Goal: Task Accomplishment & Management: Use online tool/utility

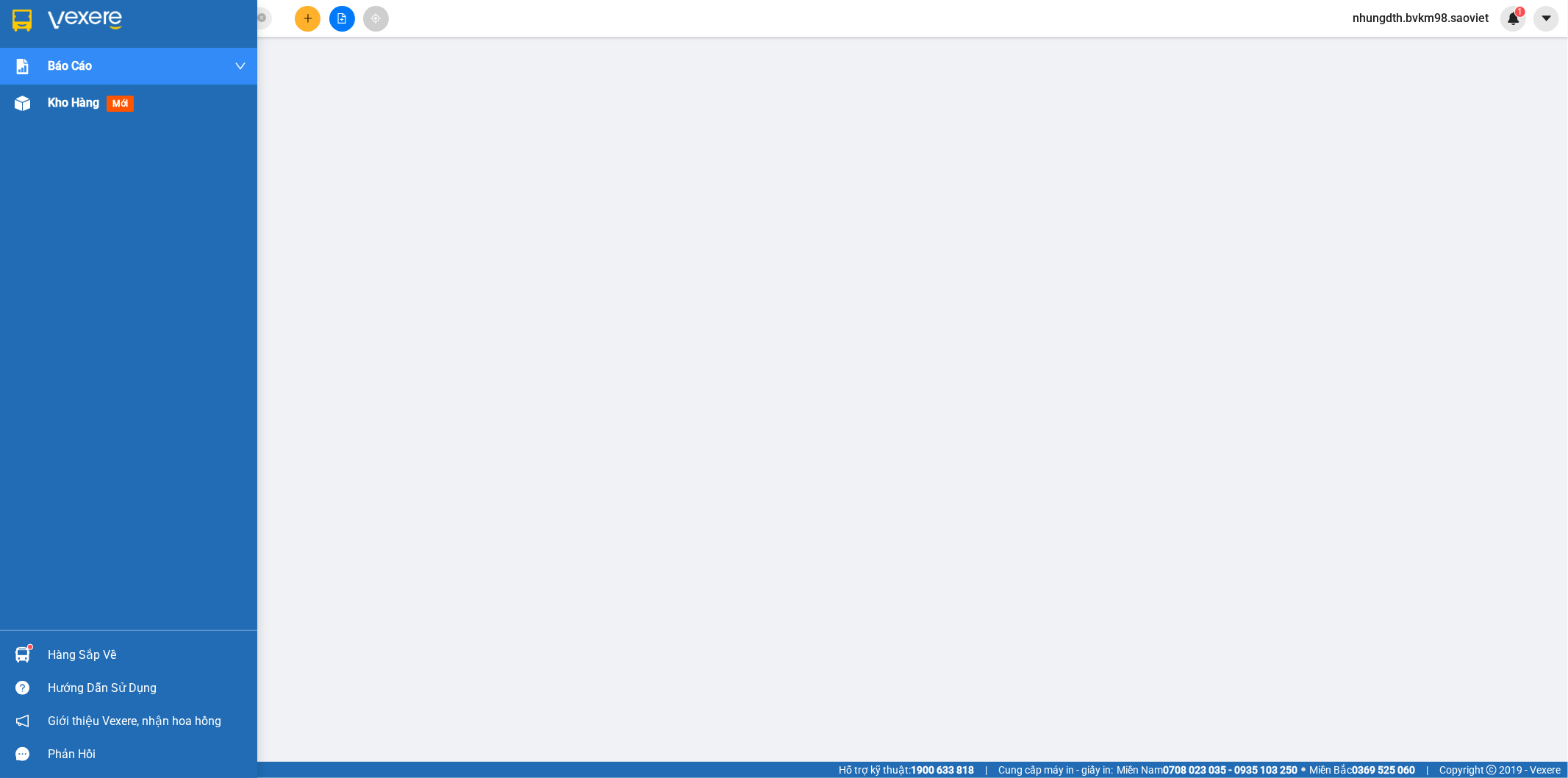
click at [22, 100] on img at bounding box center [22, 103] width 15 height 15
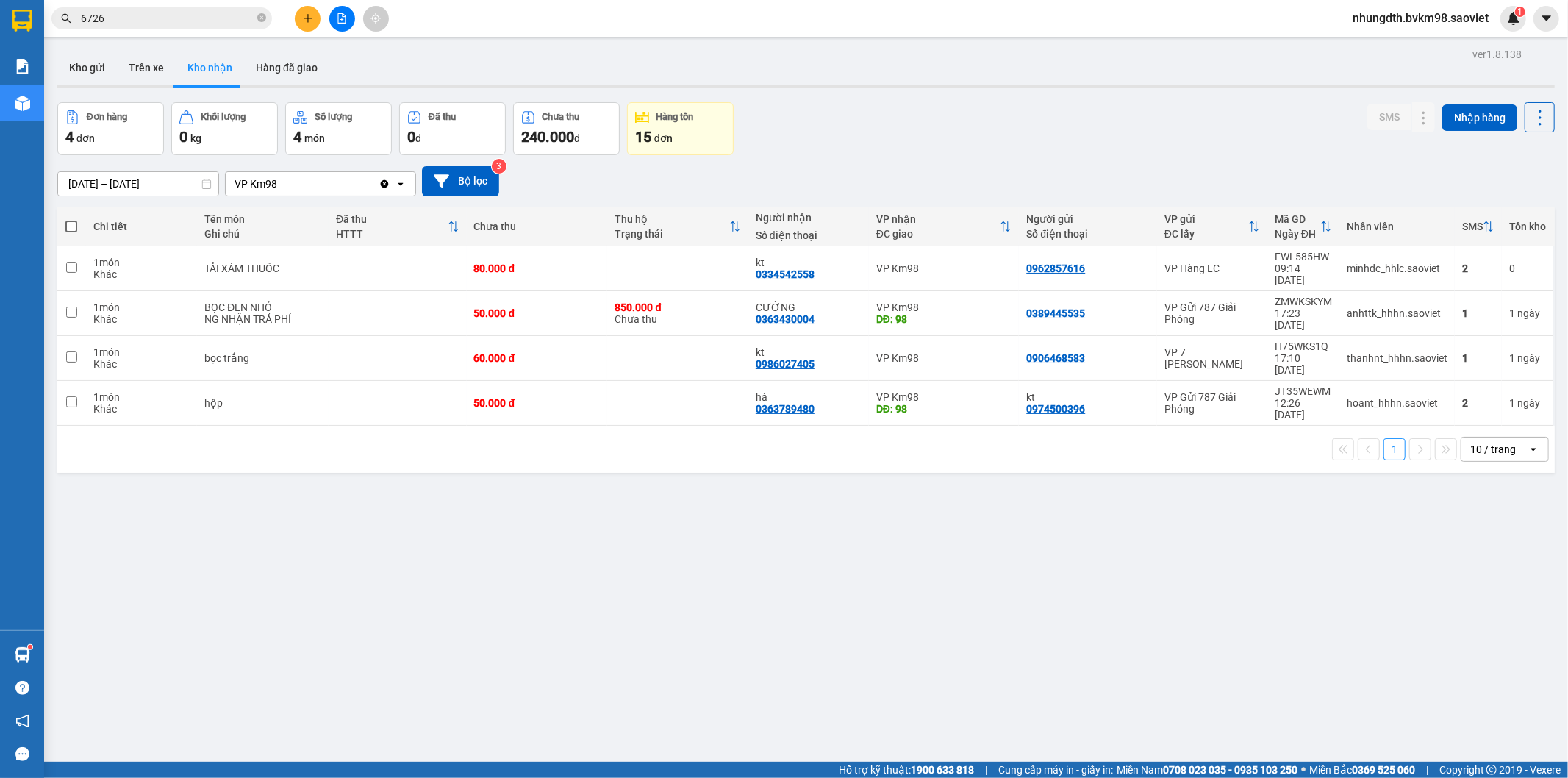
drag, startPoint x: 150, startPoint y: 69, endPoint x: 147, endPoint y: 97, distance: 28.2
click at [147, 69] on button "Trên xe" at bounding box center [146, 67] width 59 height 36
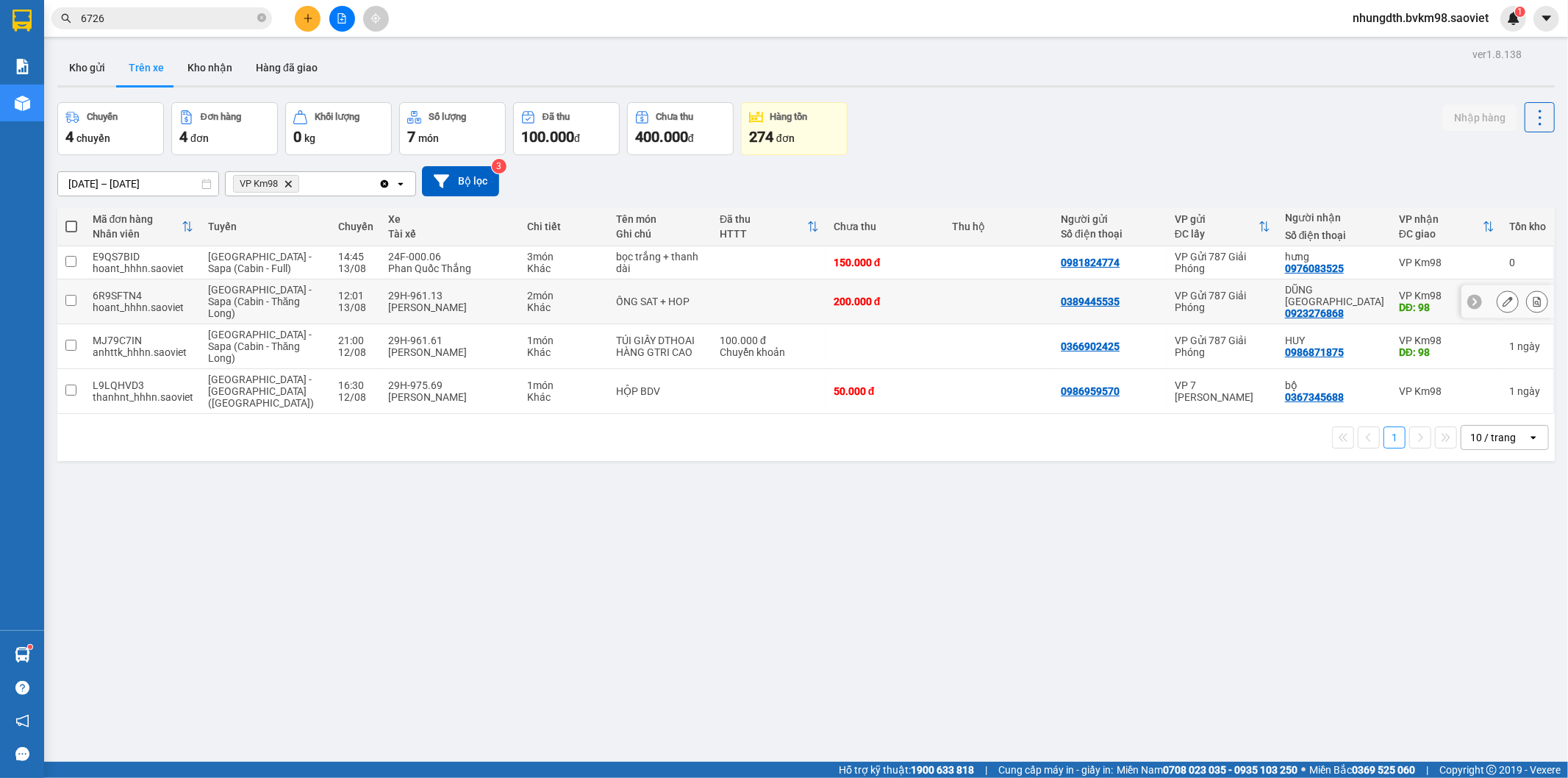
click at [67, 298] on input "checkbox" at bounding box center [70, 300] width 11 height 11
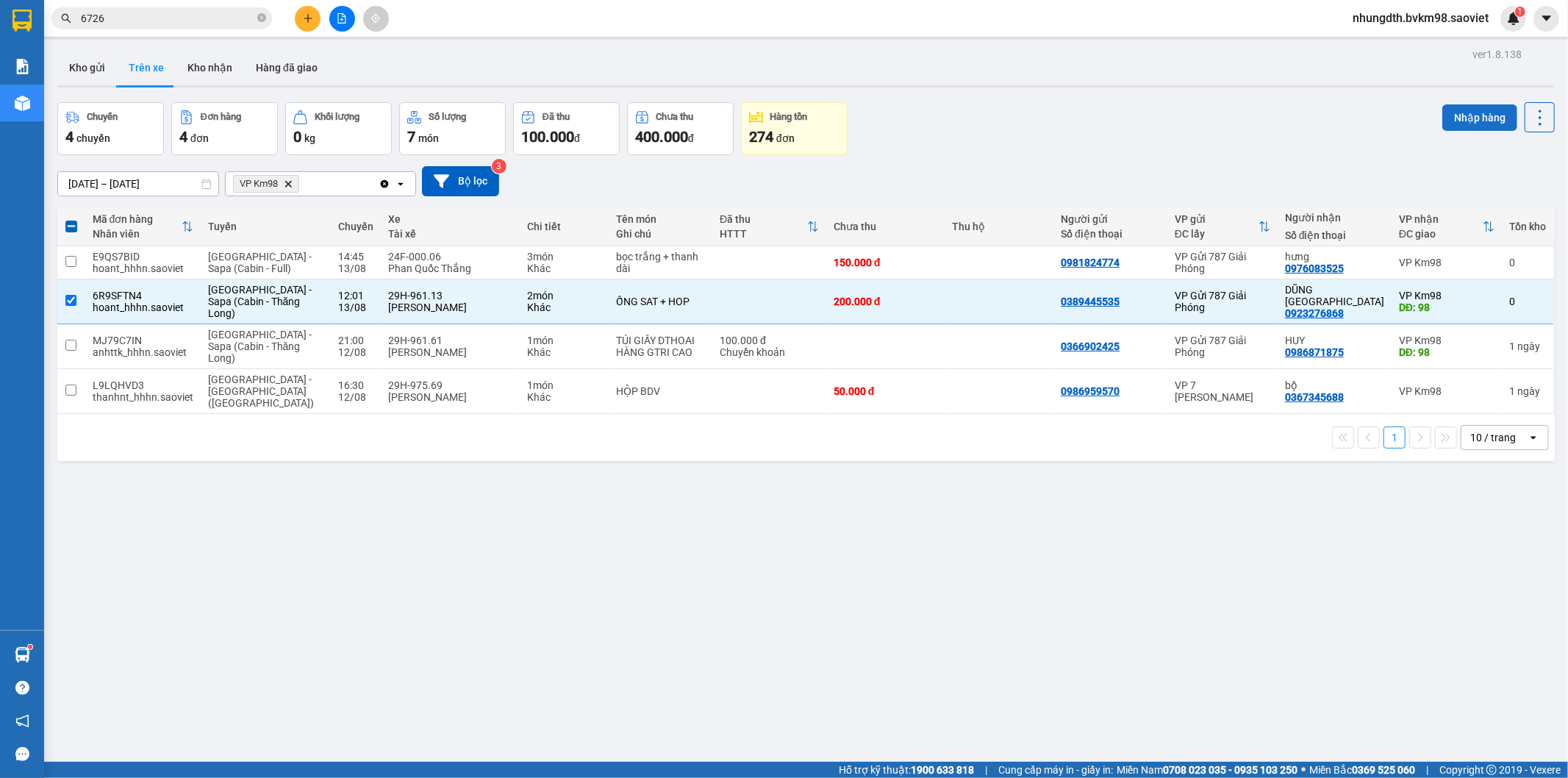
click at [1451, 119] on button "Nhập hàng" at bounding box center [1479, 117] width 75 height 26
checkbox input "false"
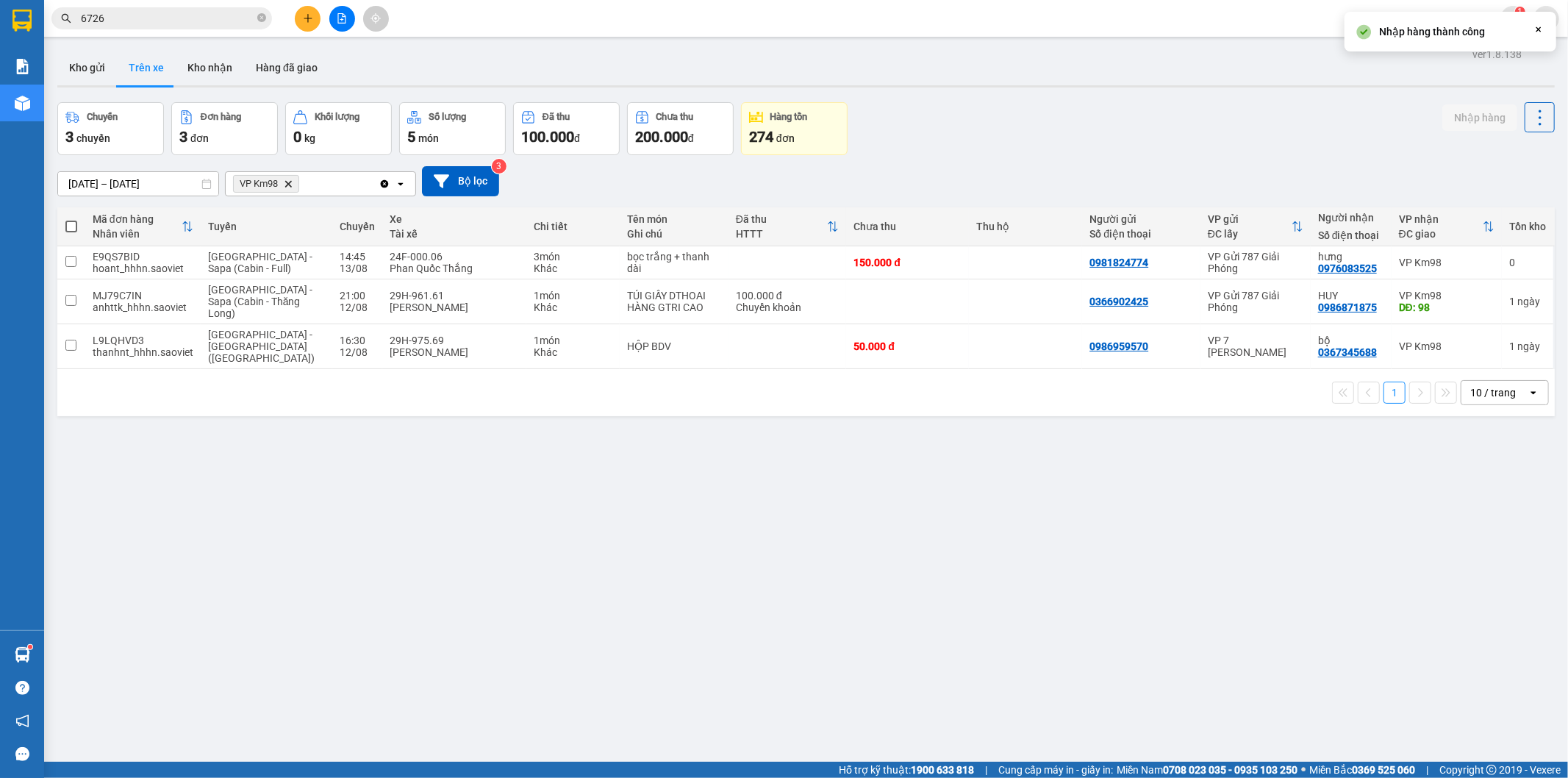
drag, startPoint x: 204, startPoint y: 63, endPoint x: 222, endPoint y: 107, distance: 47.5
click at [204, 64] on button "Kho nhận" at bounding box center [210, 67] width 68 height 36
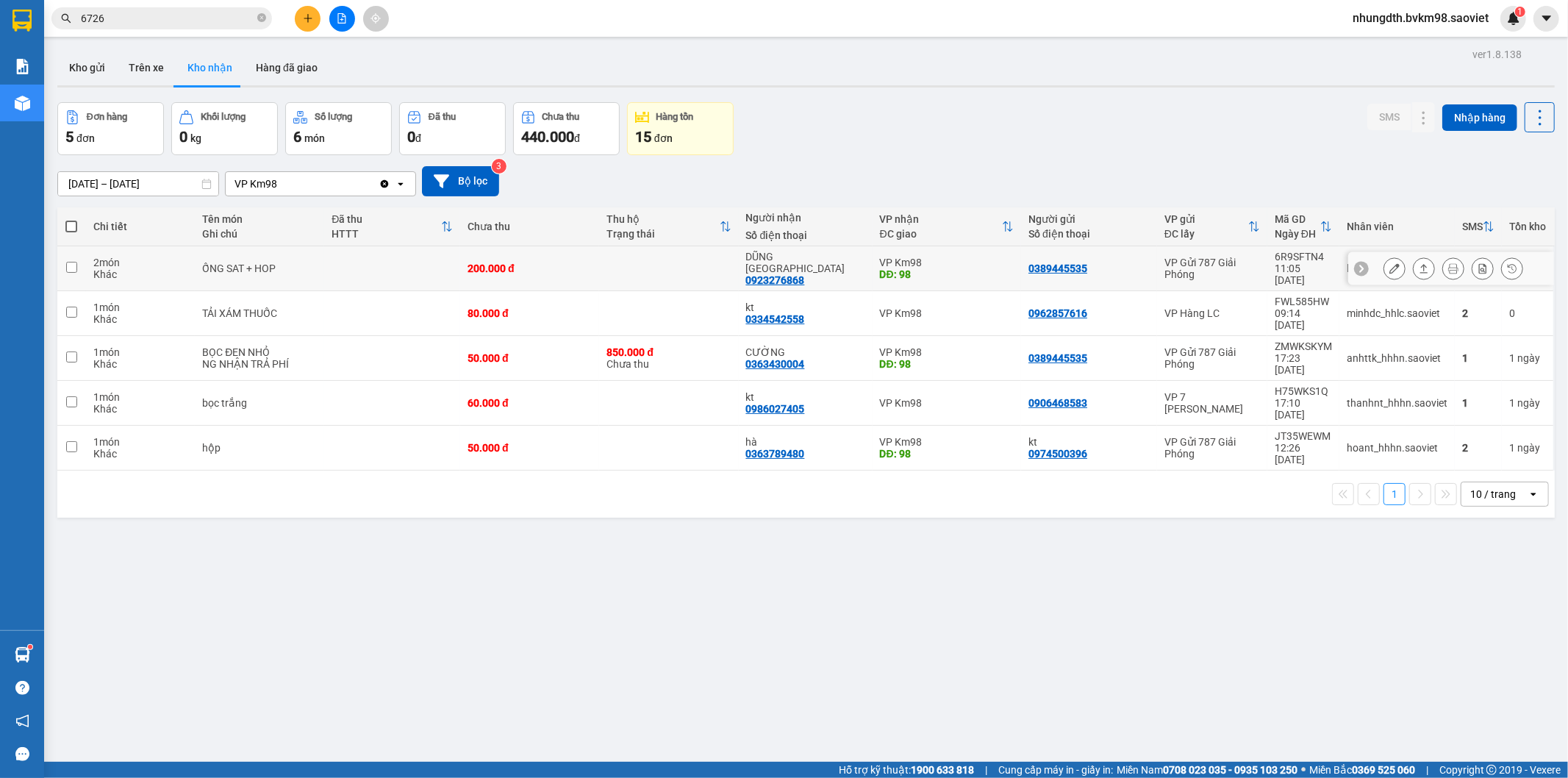
click at [663, 254] on td at bounding box center [669, 268] width 139 height 45
checkbox input "true"
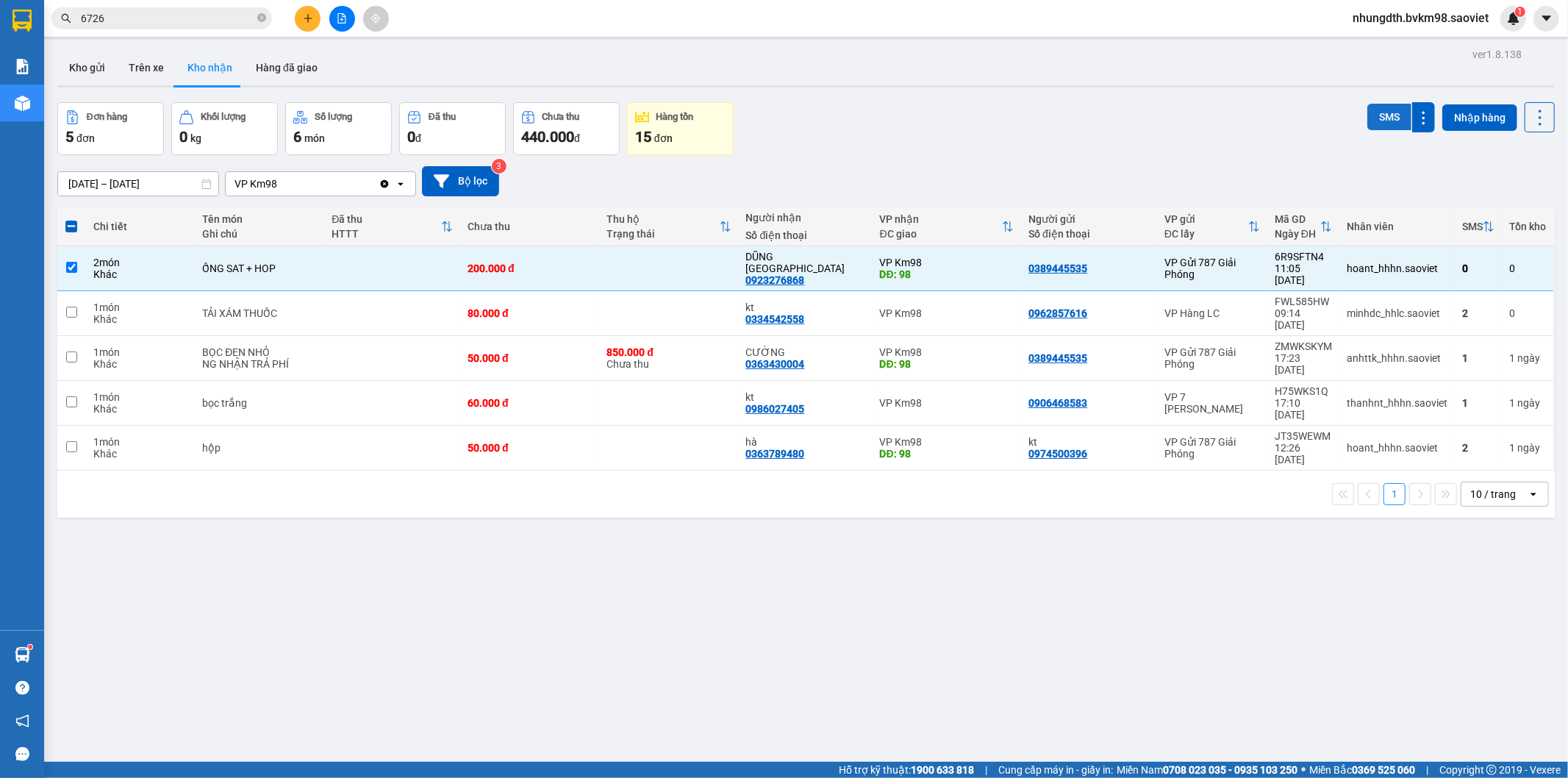
drag, startPoint x: 1366, startPoint y: 120, endPoint x: 1332, endPoint y: 138, distance: 38.5
click at [1367, 120] on button "SMS" at bounding box center [1389, 117] width 44 height 26
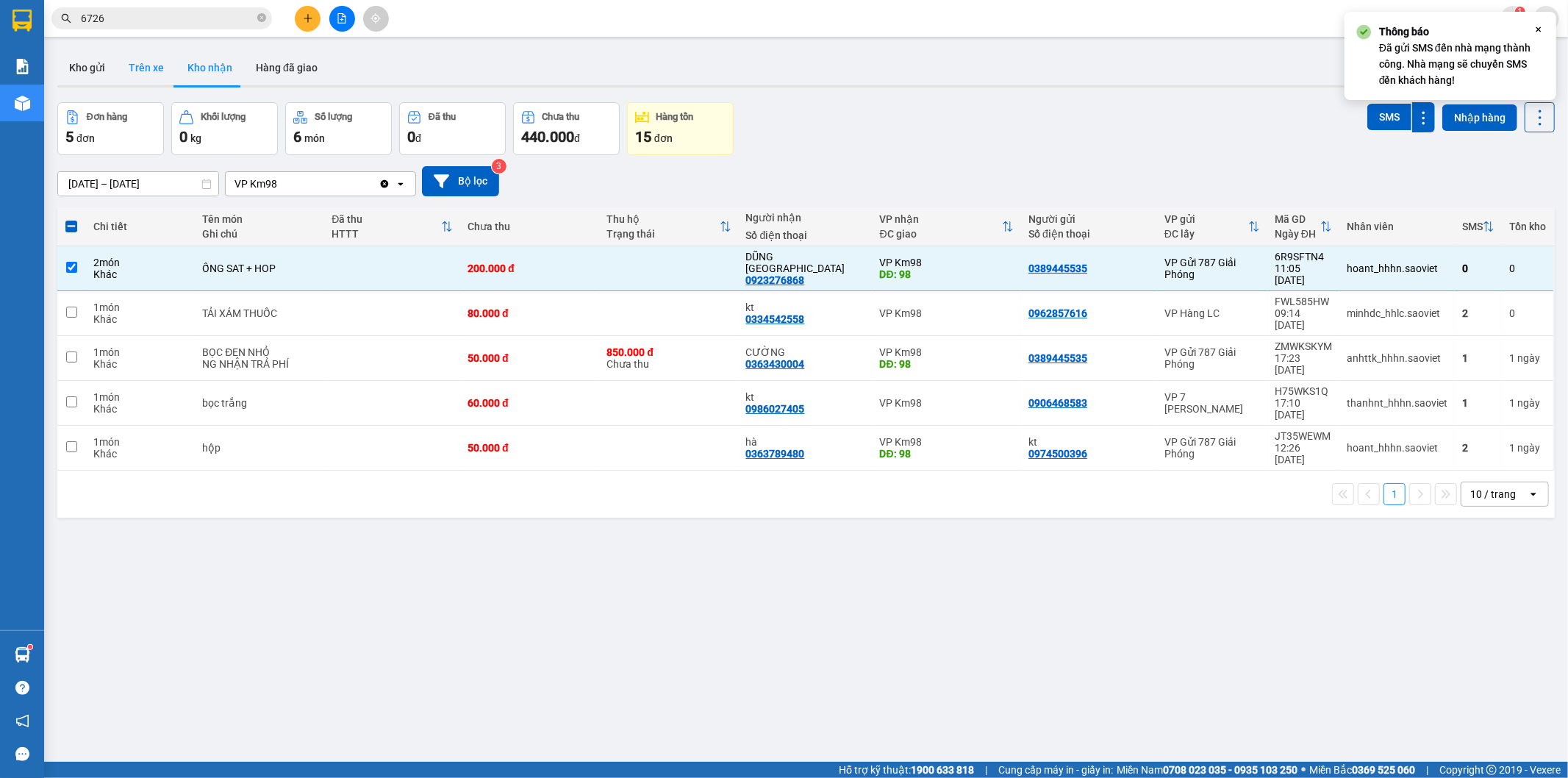
click at [133, 63] on button "Trên xe" at bounding box center [146, 67] width 59 height 36
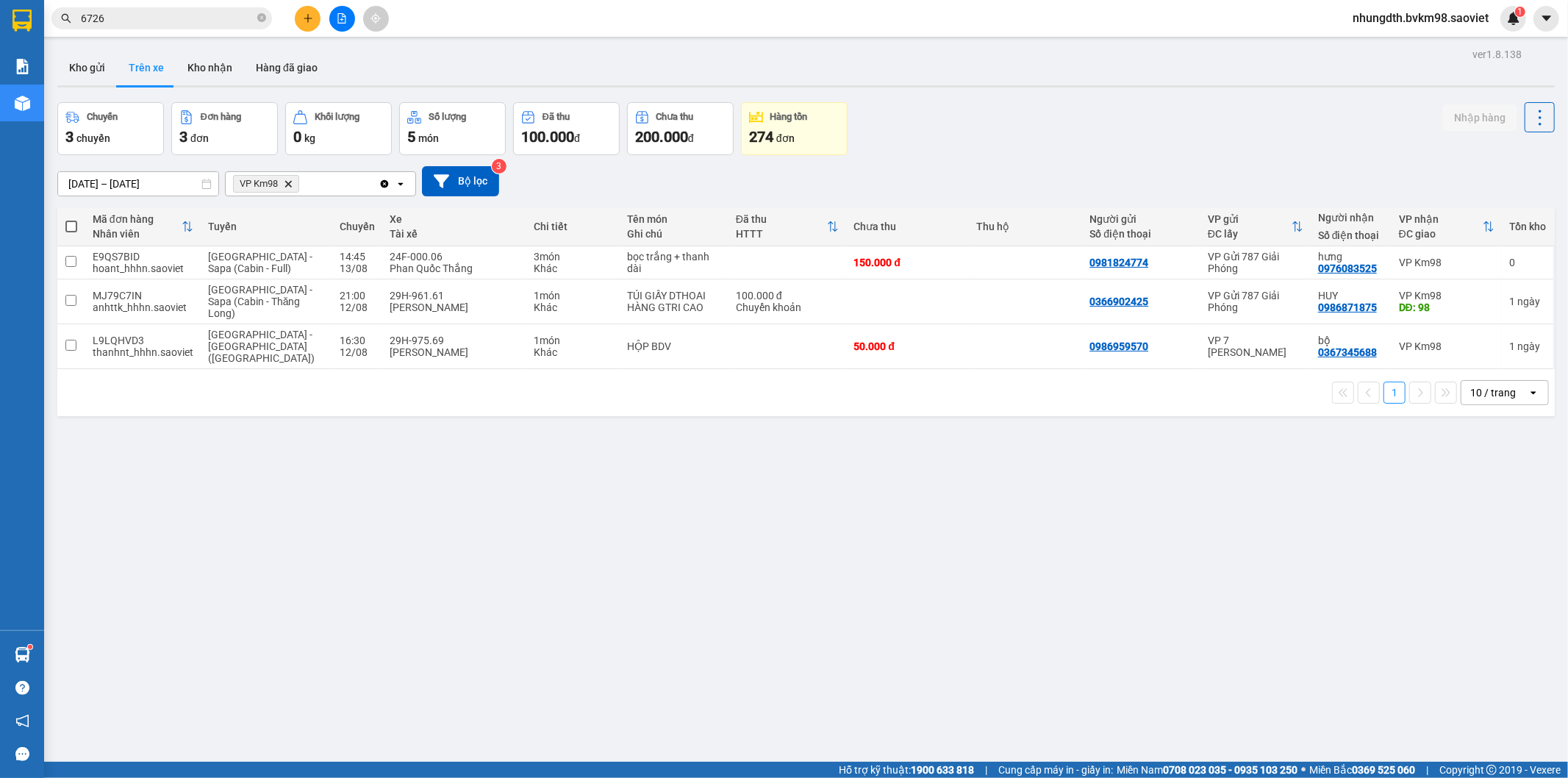
drag, startPoint x: 223, startPoint y: 64, endPoint x: 254, endPoint y: 203, distance: 142.4
click at [222, 64] on button "Kho nhận" at bounding box center [210, 67] width 68 height 36
